Goal: Transaction & Acquisition: Purchase product/service

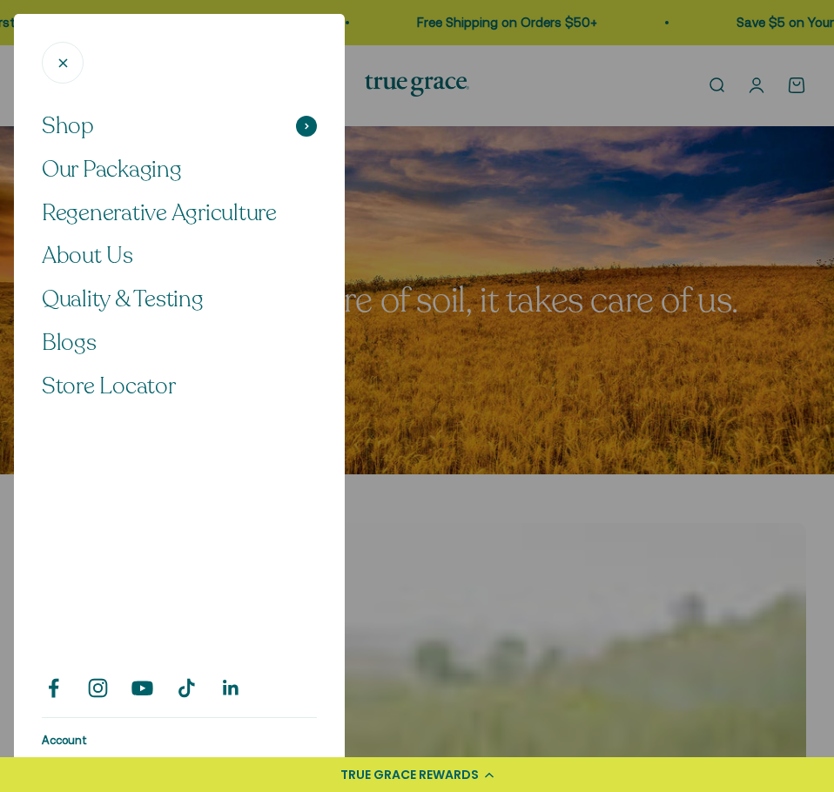
click at [305, 124] on icon at bounding box center [307, 126] width 4 height 7
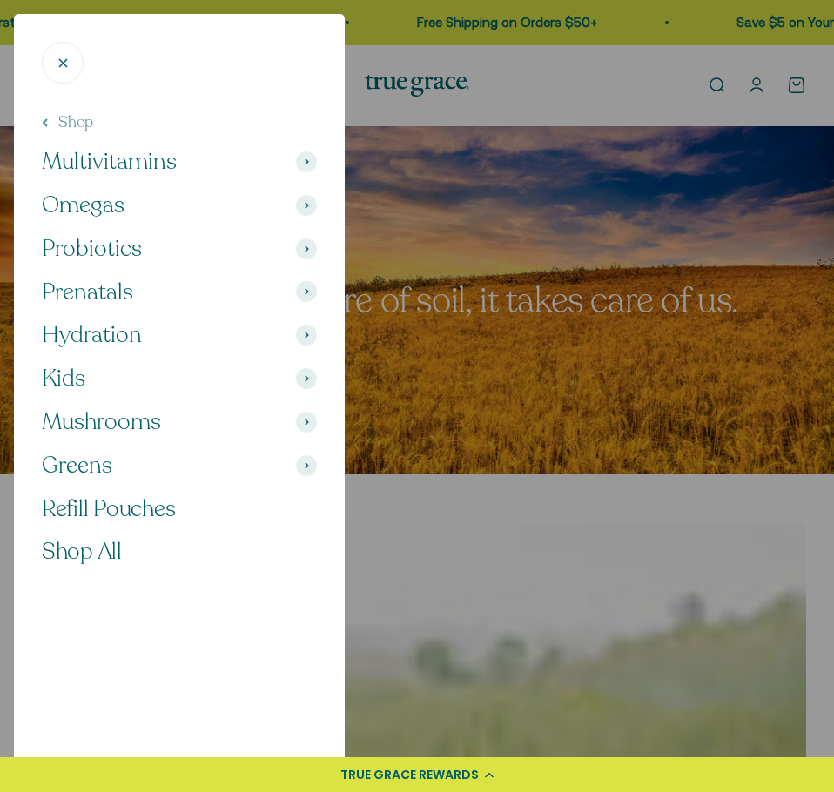
click at [303, 159] on span at bounding box center [306, 161] width 21 height 21
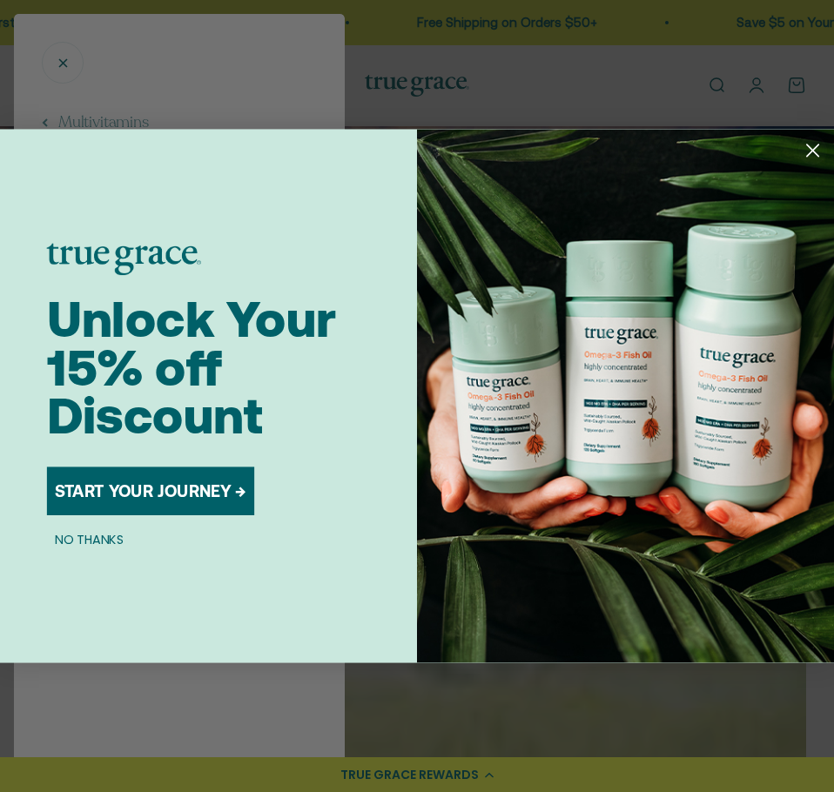
click at [811, 155] on circle "Close dialog" at bounding box center [813, 151] width 28 height 28
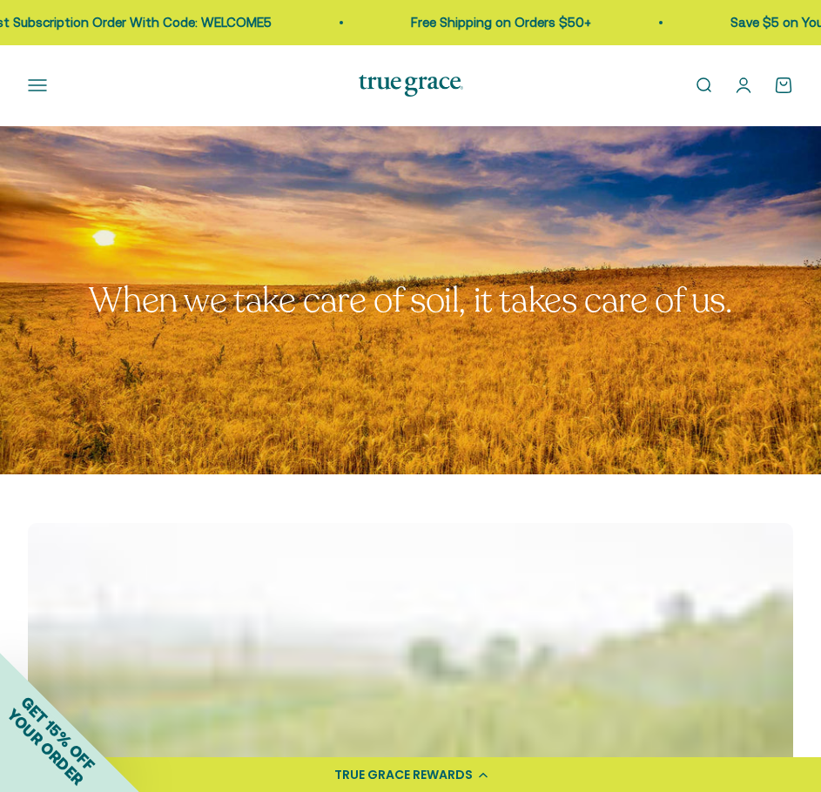
click at [37, 84] on button "Open navigation menu" at bounding box center [37, 85] width 19 height 19
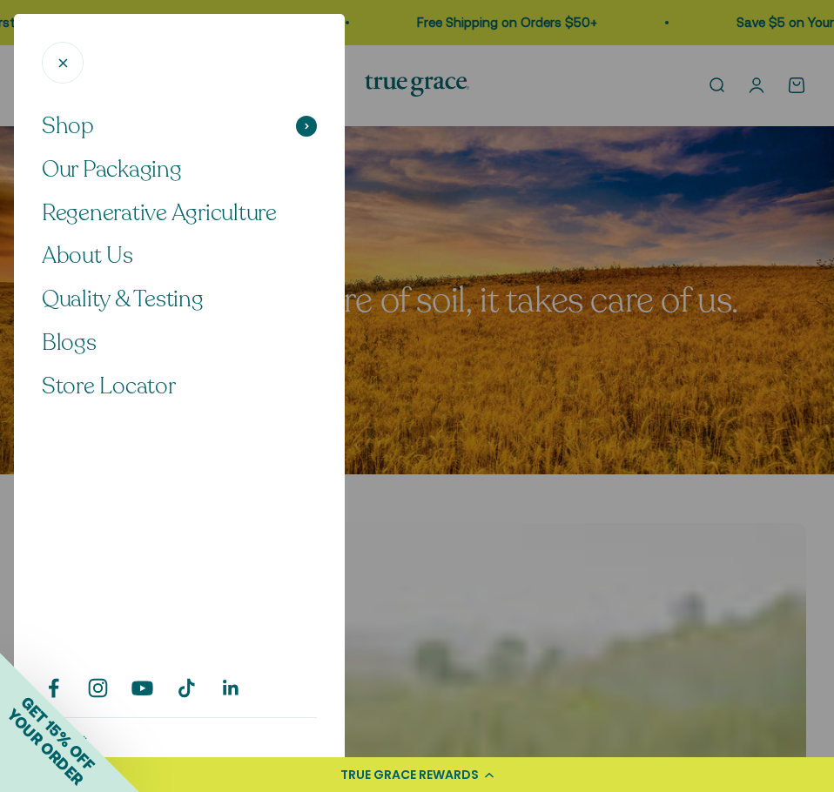
click at [302, 126] on span at bounding box center [306, 126] width 21 height 21
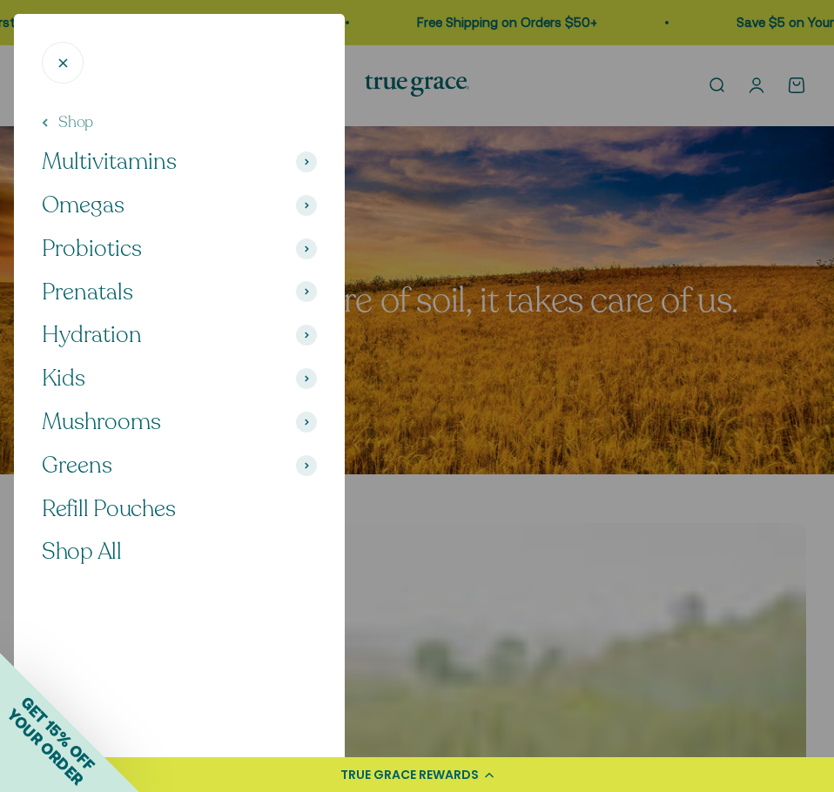
click at [306, 154] on span at bounding box center [306, 161] width 21 height 21
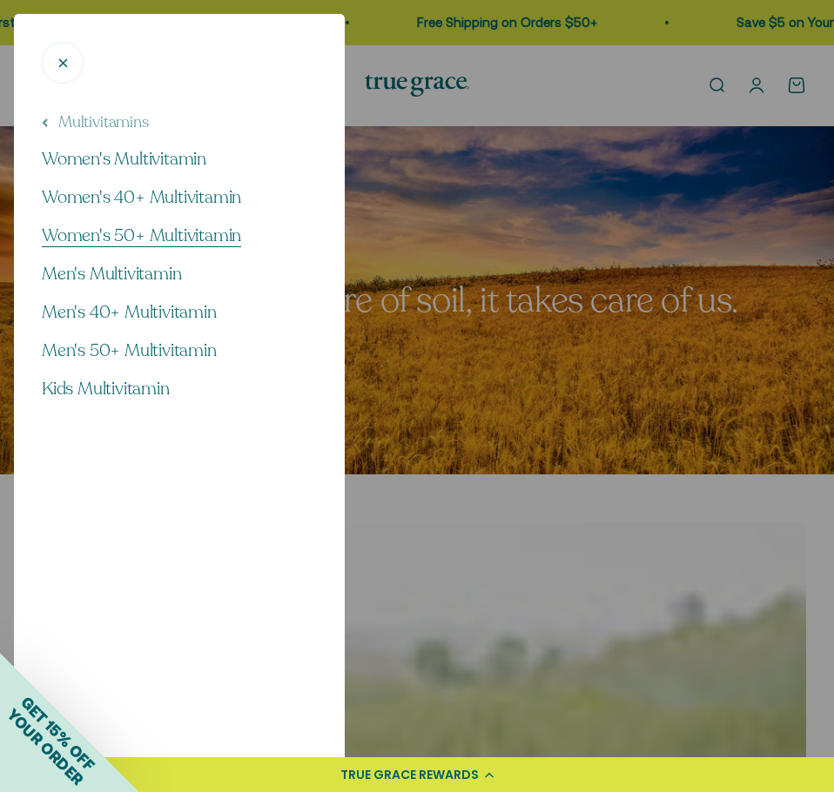
click at [151, 241] on span "Women's 50+ Multivitamin" at bounding box center [141, 236] width 199 height 24
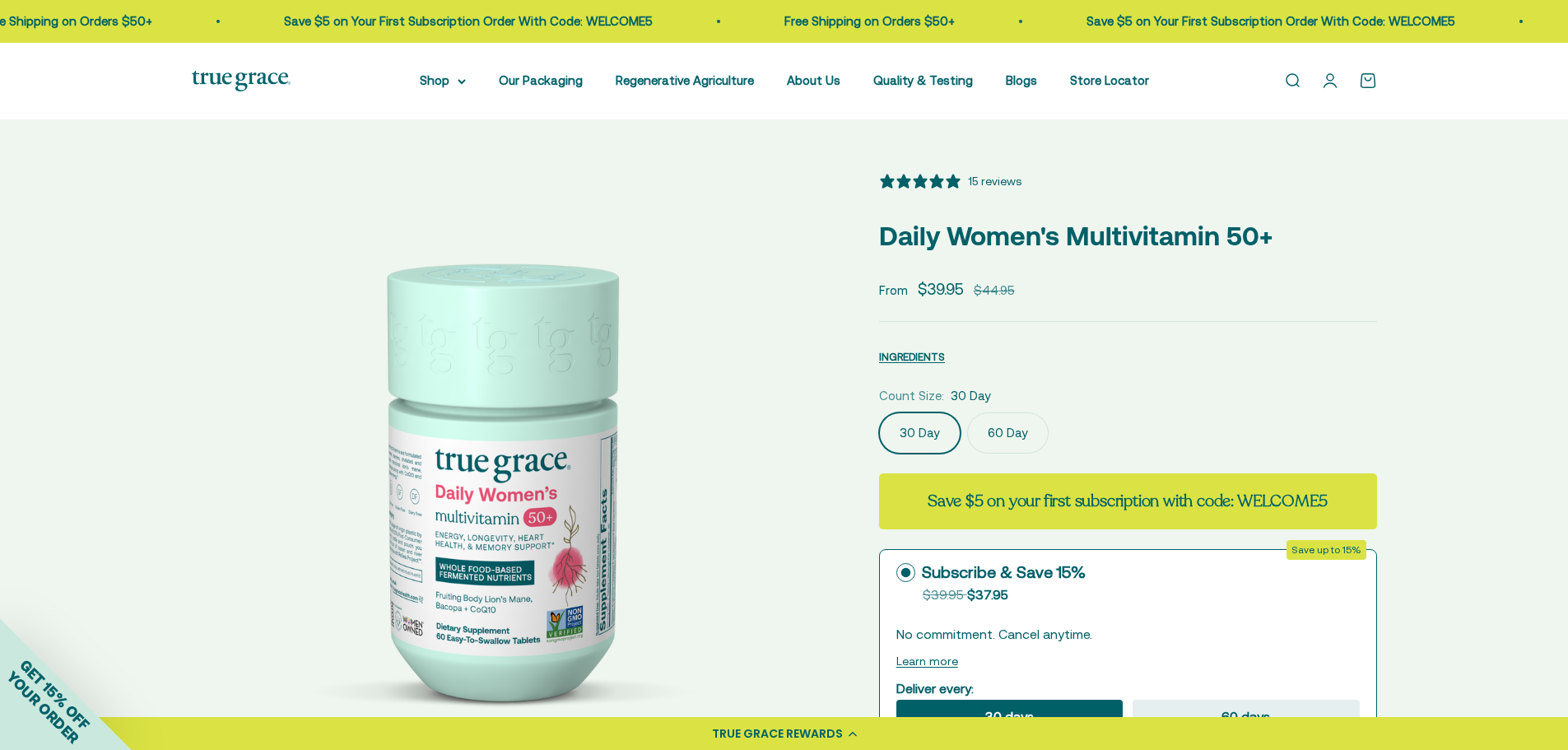
select select "3"
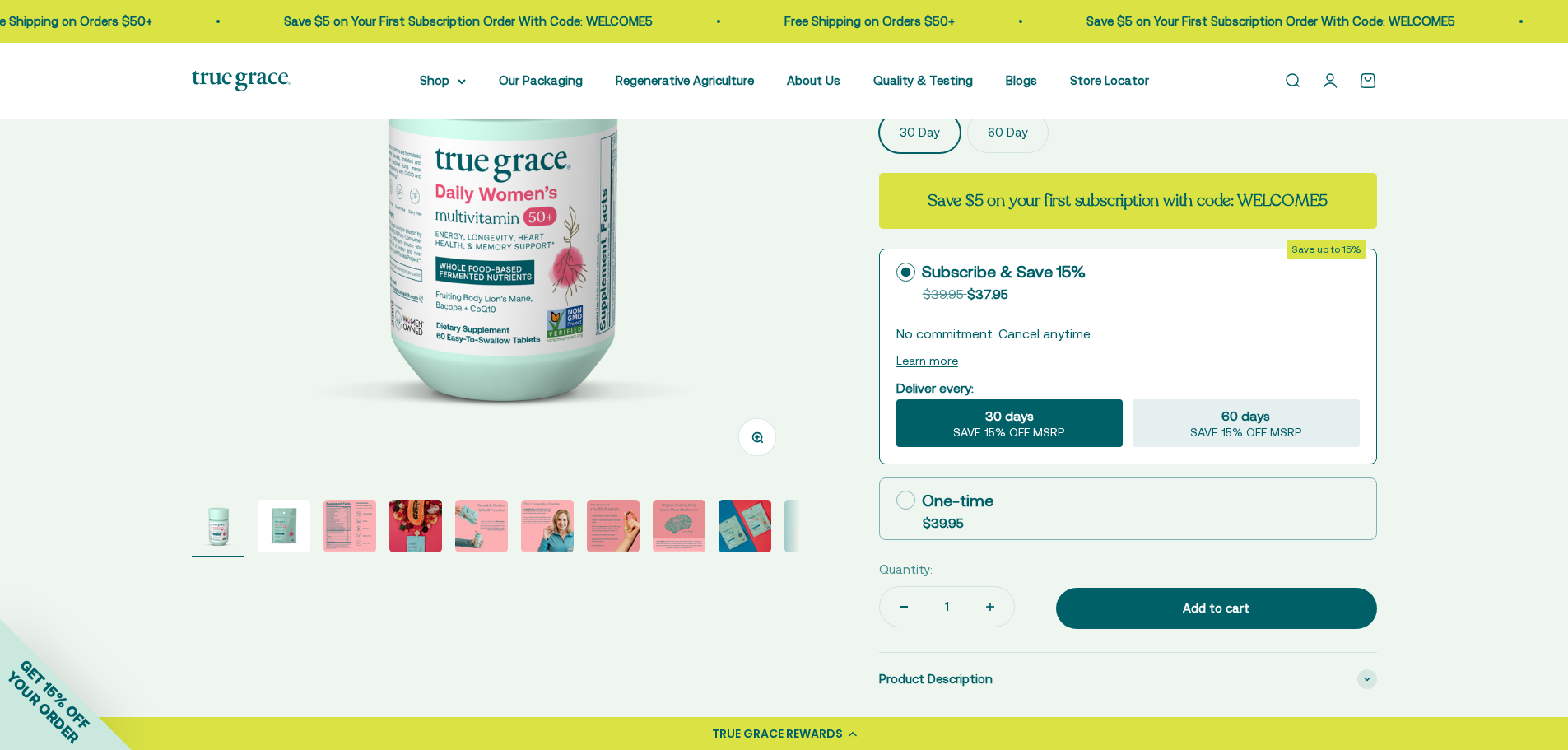
scroll to position [329, 0]
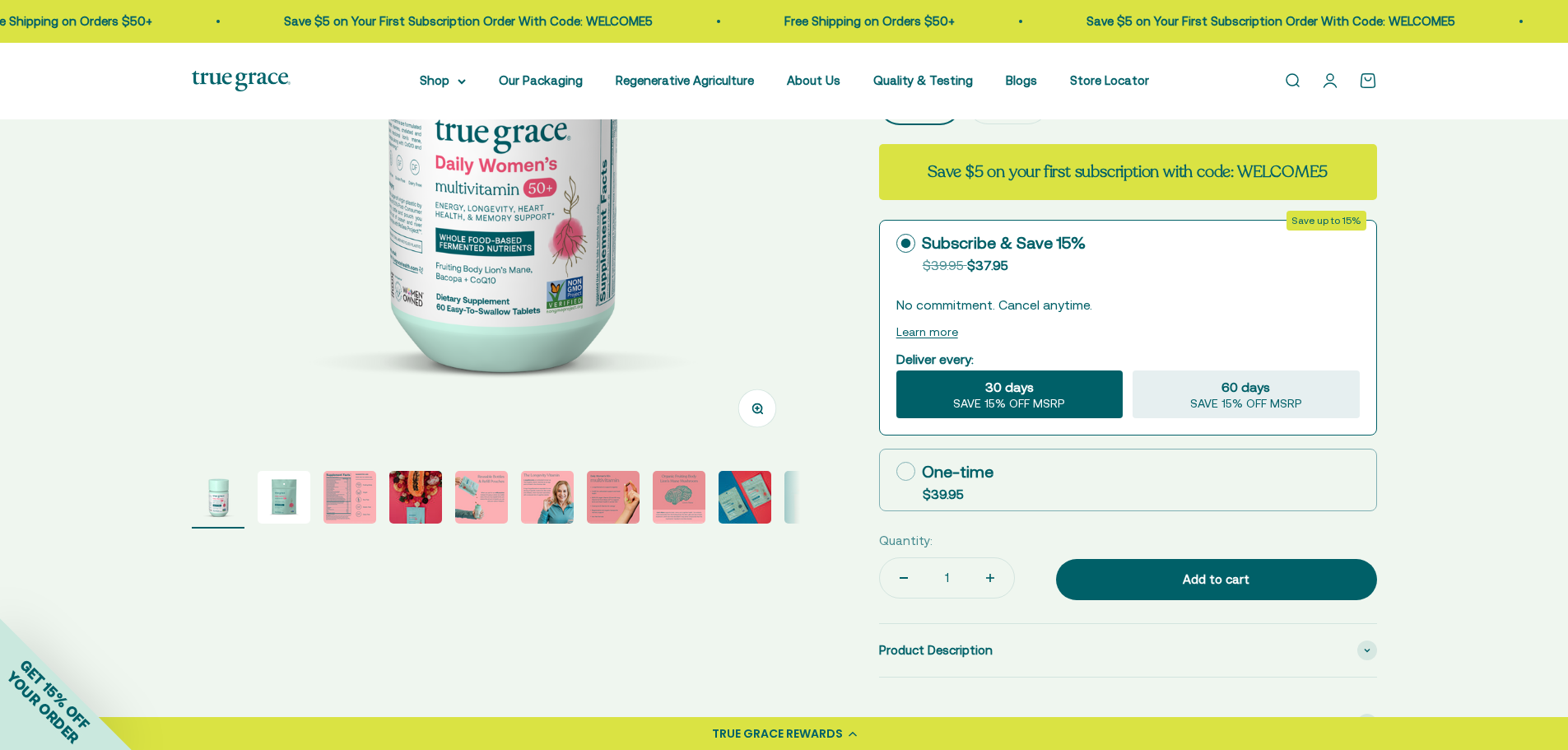
click at [457, 501] on img "Go to item 5" at bounding box center [481, 497] width 53 height 53
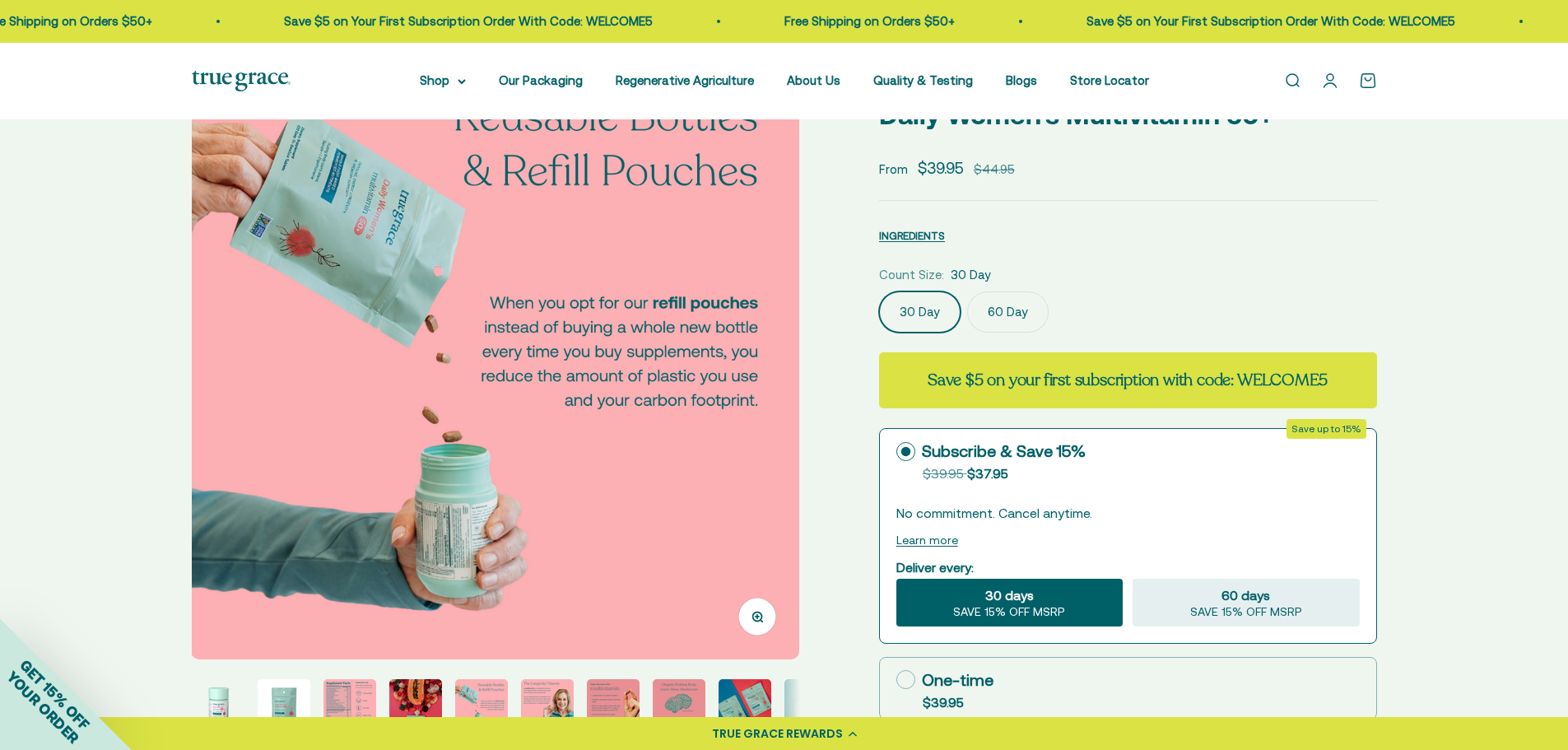
scroll to position [165, 0]
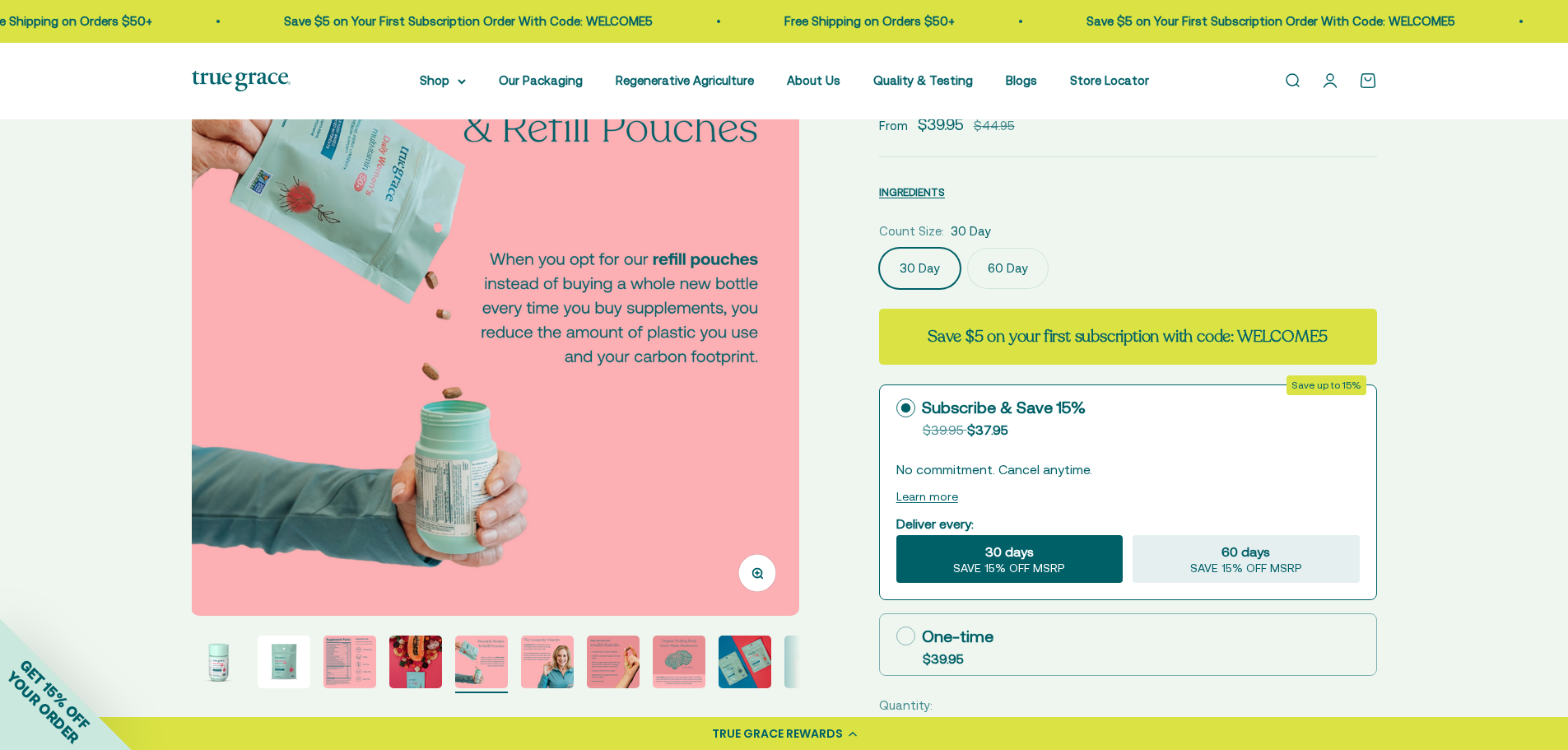
click at [534, 661] on img "Go to item 6" at bounding box center [548, 662] width 53 height 53
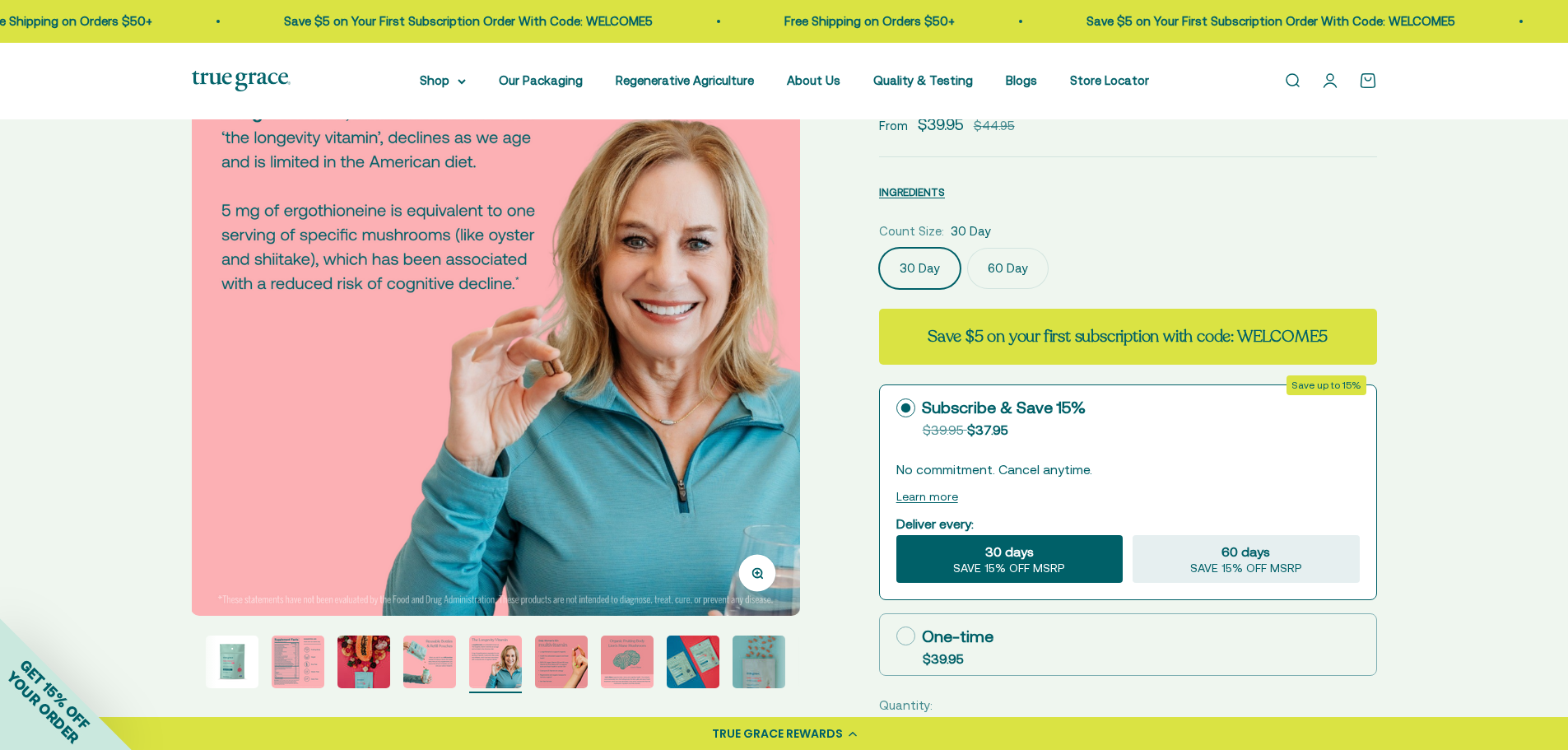
click at [560, 669] on img "Go to item 7" at bounding box center [562, 662] width 53 height 53
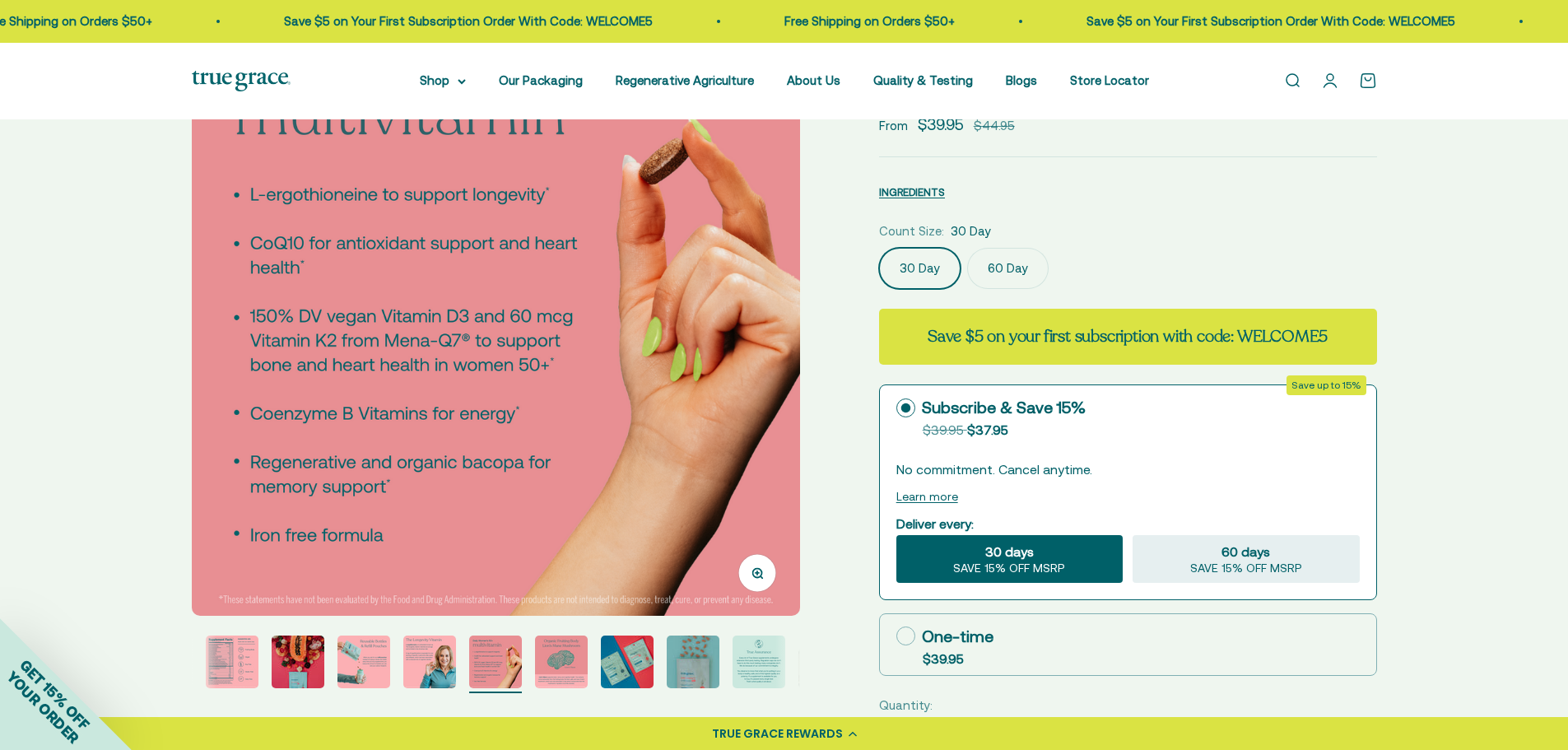
click at [601, 665] on img "Go to item 9" at bounding box center [627, 662] width 53 height 53
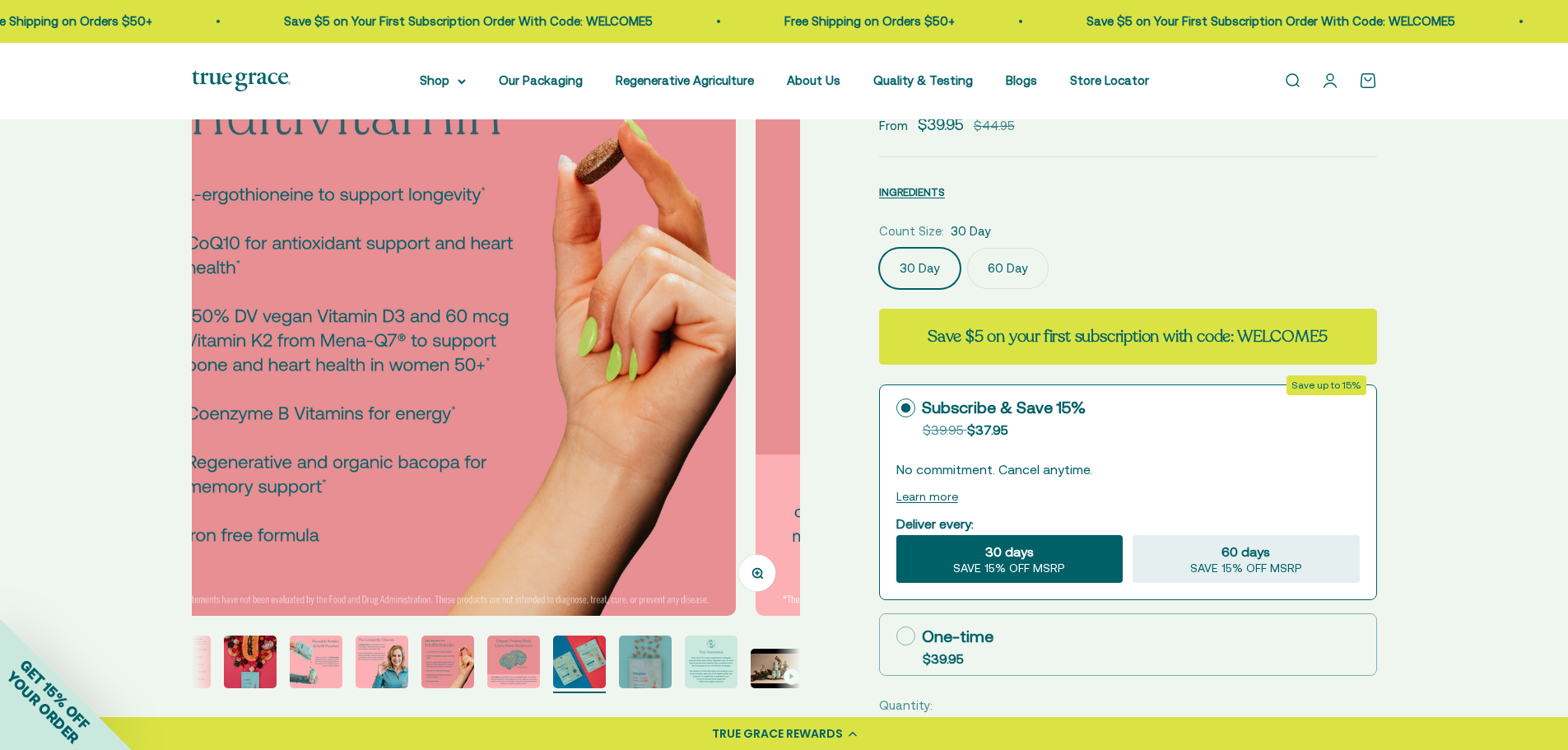
scroll to position [0, 168]
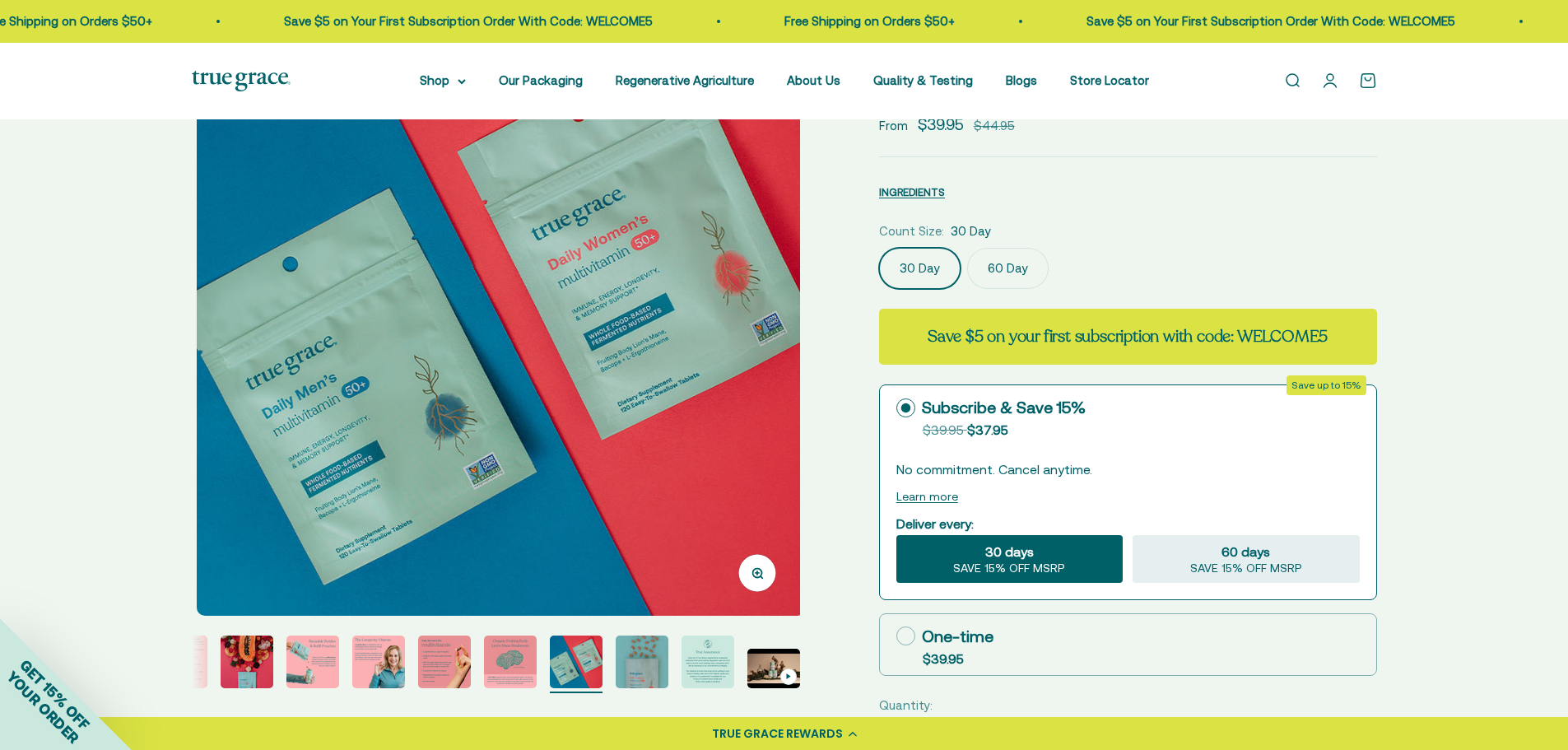
click at [693, 672] on img "Go to item 11" at bounding box center [708, 662] width 53 height 53
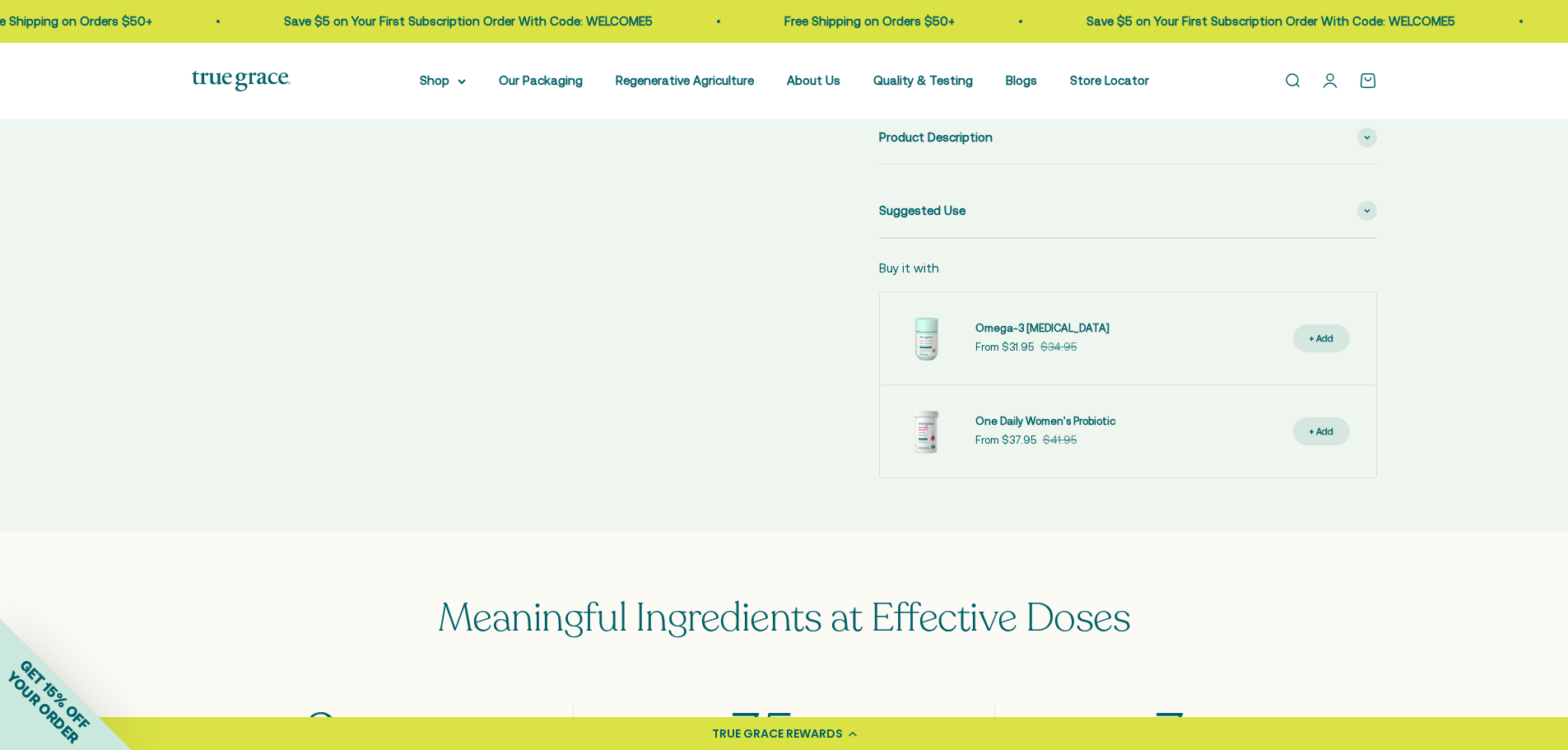
scroll to position [0, 0]
